Goal: Find specific page/section: Find specific page/section

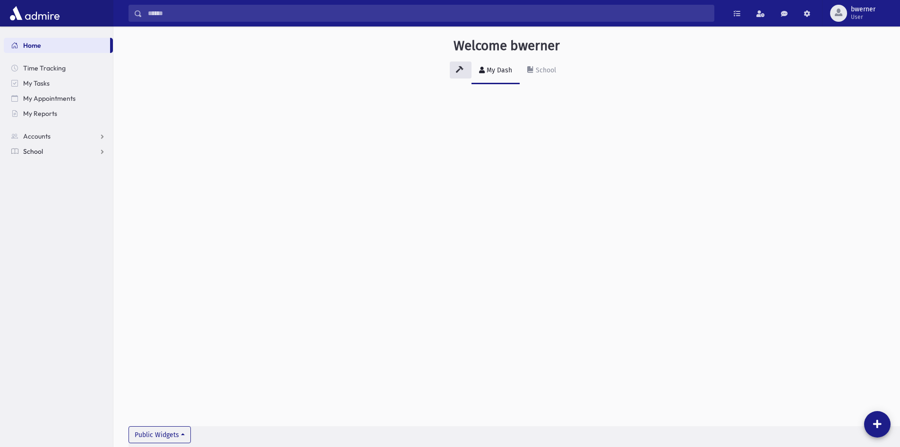
click at [30, 150] on span "School" at bounding box center [33, 151] width 20 height 9
click at [28, 167] on span "Students" at bounding box center [41, 166] width 26 height 9
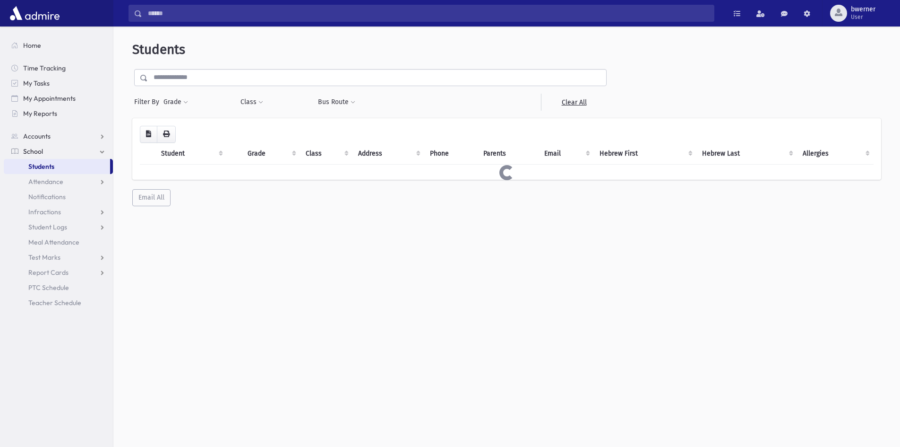
click at [192, 78] on input "text" at bounding box center [377, 77] width 458 height 17
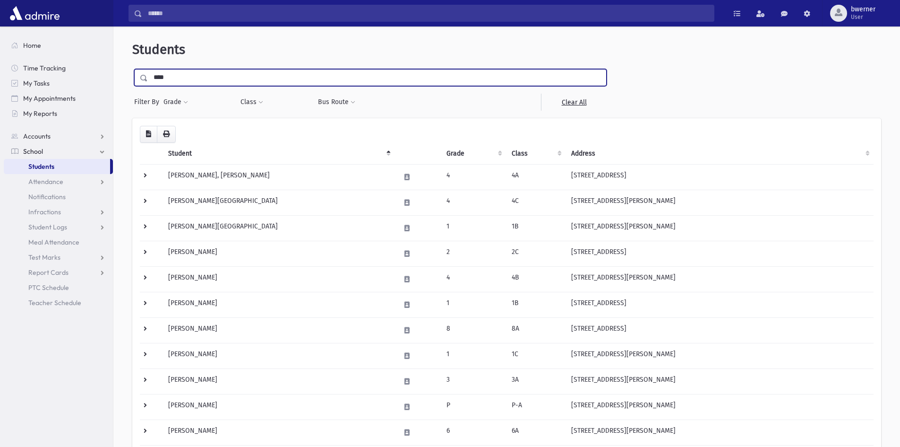
type input "****"
click at [132, 69] on input "submit" at bounding box center [145, 75] width 26 height 13
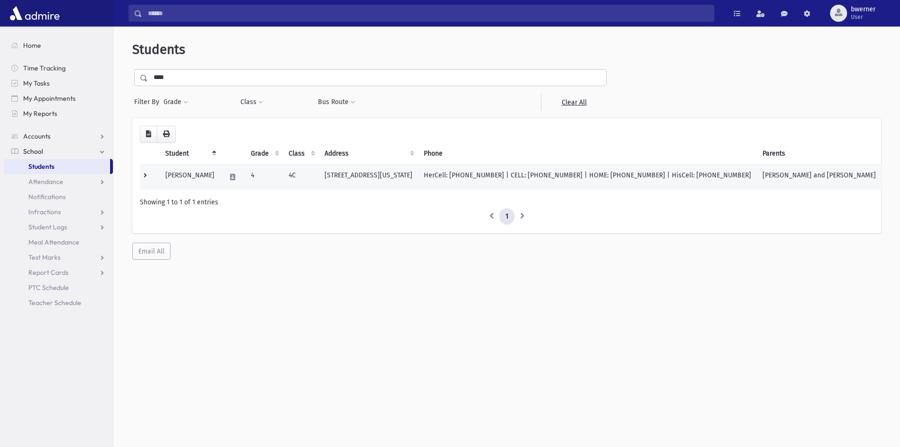
click at [414, 172] on td "1916 Vermont Avenue Toms River, NJ 08755" at bounding box center [368, 177] width 99 height 26
